Goal: Navigation & Orientation: Find specific page/section

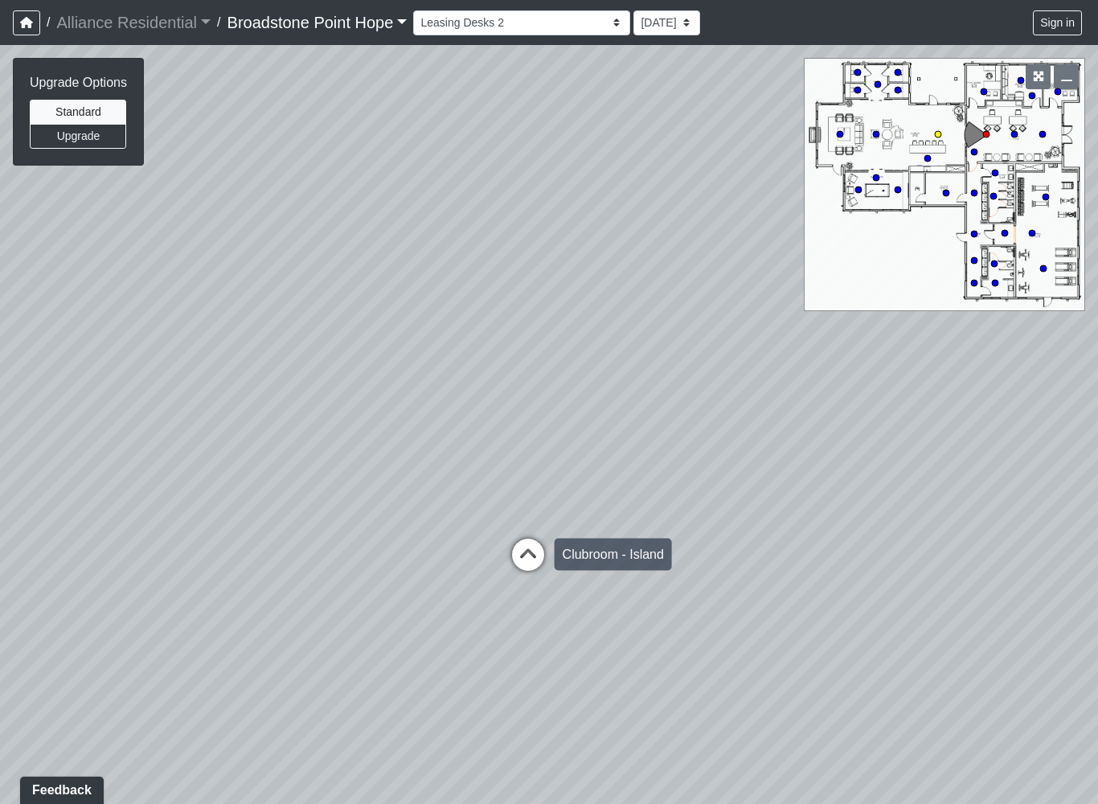
click at [517, 560] on icon at bounding box center [528, 563] width 48 height 48
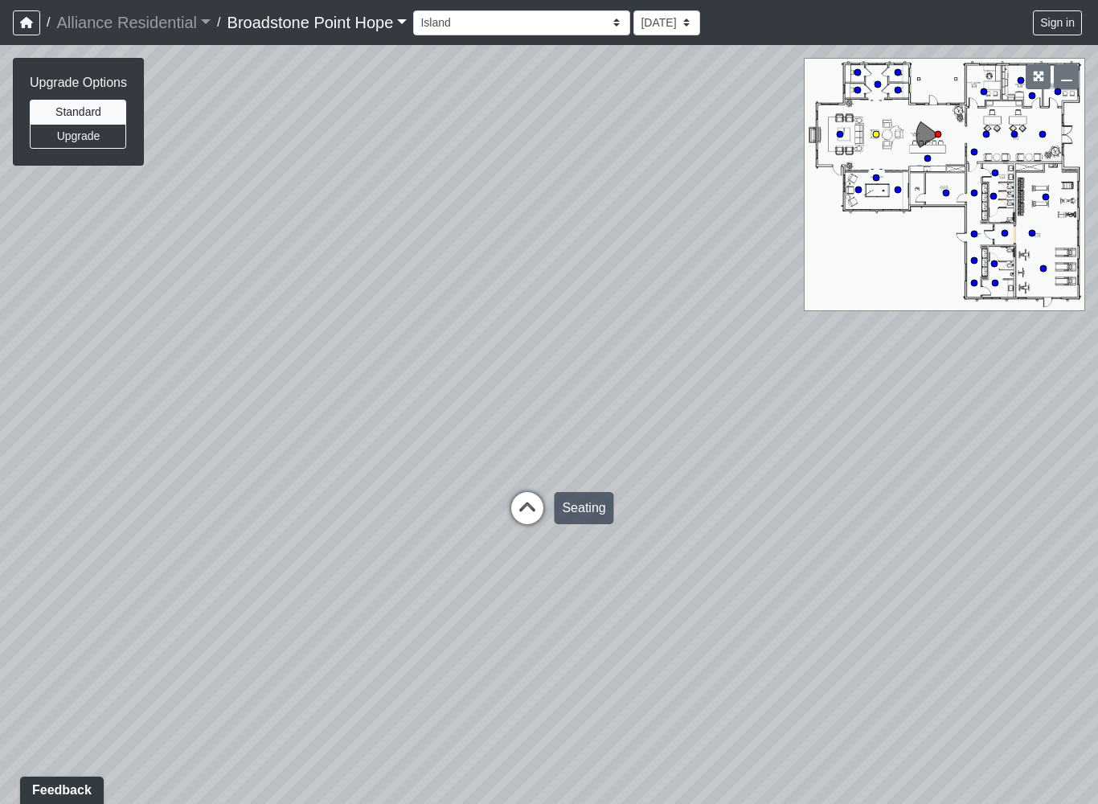
click at [523, 539] on icon at bounding box center [527, 516] width 48 height 48
click at [335, 162] on icon at bounding box center [336, 182] width 48 height 48
select select "nYCEPy8V5HwmXvbWvMUCq5"
